Goal: Navigation & Orientation: Find specific page/section

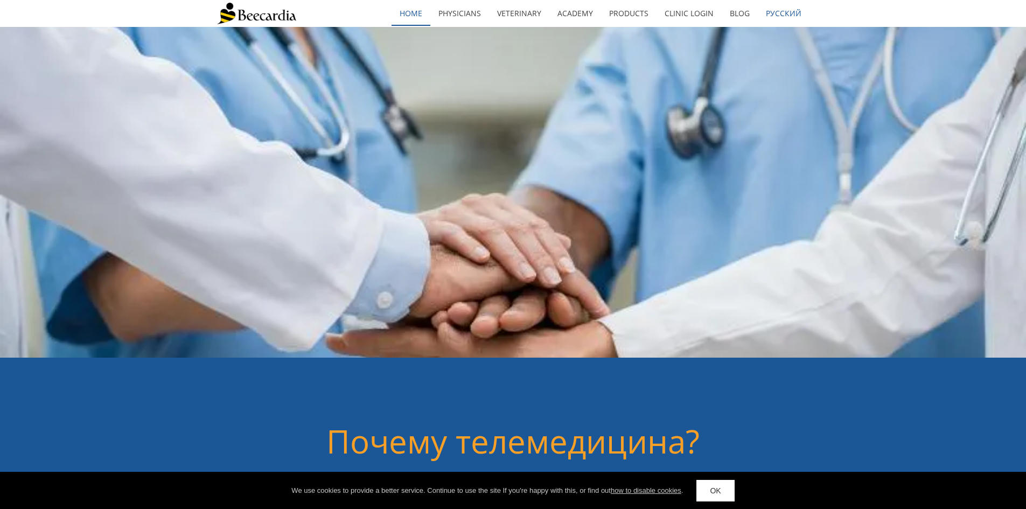
click at [414, 11] on link "home" at bounding box center [411, 13] width 39 height 25
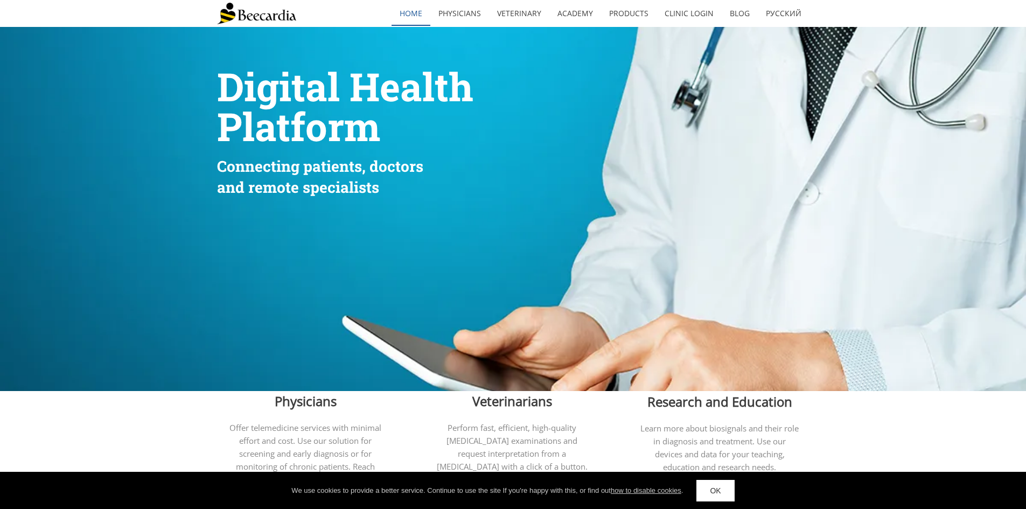
click at [414, 13] on link "home" at bounding box center [411, 13] width 39 height 25
